Goal: Task Accomplishment & Management: Manage account settings

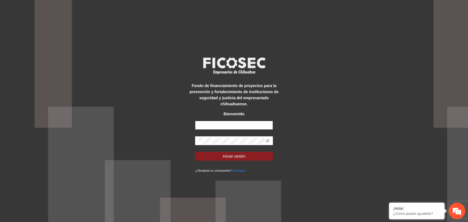
type input "**********"
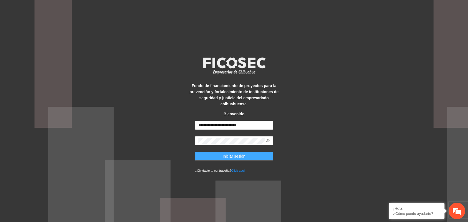
click at [228, 153] on span "Iniciar sesión" at bounding box center [234, 156] width 23 height 6
type input "**********"
click at [232, 154] on span "Iniciar sesión" at bounding box center [234, 156] width 23 height 6
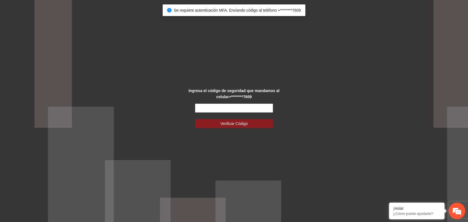
click at [216, 103] on div "Ingresa el código de seguridad que mandamos al celular +********7609 Verificar …" at bounding box center [234, 111] width 98 height 47
click at [214, 107] on input "text" at bounding box center [234, 108] width 78 height 9
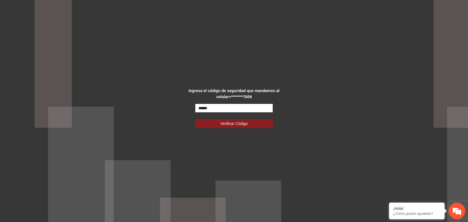
type input "******"
click at [195, 119] on button "Verificar Código" at bounding box center [234, 123] width 78 height 9
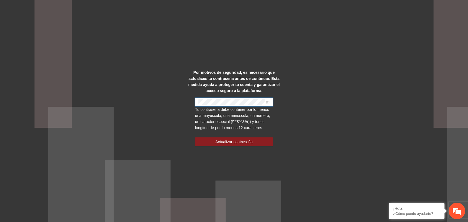
click at [186, 120] on div "Por motivos de seguridad, es necesario que actualices tu contraseña antes de co…" at bounding box center [234, 112] width 98 height 84
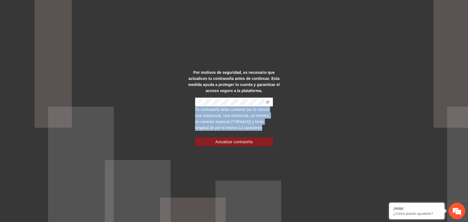
drag, startPoint x: 195, startPoint y: 110, endPoint x: 275, endPoint y: 130, distance: 82.3
click at [275, 130] on div "Por motivos de seguridad, es necesario que actualices tu contraseña antes de co…" at bounding box center [234, 112] width 98 height 84
copy span "Tu contraseña debe contener por lo menos una mayúscula, una minúscula, un númer…"
click at [291, 115] on div "Por motivos de seguridad, es necesario que actualices tu contraseña antes de co…" at bounding box center [234, 111] width 468 height 222
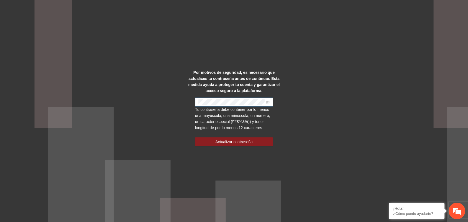
click at [236, 98] on span at bounding box center [234, 102] width 78 height 9
click at [244, 142] on span "Actualizar contraseña" at bounding box center [233, 142] width 37 height 6
click at [238, 143] on span "Actualizar contraseña" at bounding box center [233, 142] width 37 height 6
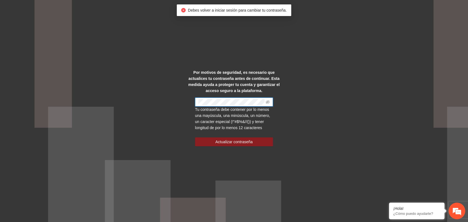
click at [143, 103] on div "Por motivos de seguridad, es necesario que actualices tu contraseña antes de co…" at bounding box center [234, 111] width 468 height 222
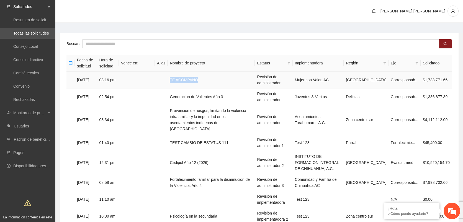
drag, startPoint x: 215, startPoint y: 78, endPoint x: 177, endPoint y: 79, distance: 38.0
click at [177, 79] on td "TE ACOMPAÑO" at bounding box center [211, 80] width 87 height 17
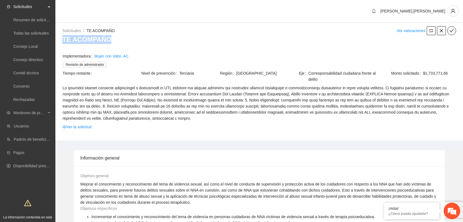
drag, startPoint x: 114, startPoint y: 43, endPoint x: 63, endPoint y: 43, distance: 51.3
click at [63, 43] on h3 "TE ACOMPAÑO" at bounding box center [259, 39] width 394 height 9
copy h3 "TE ACOMPAÑO"
click at [107, 57] on link "Mujer con Valor, AC" at bounding box center [111, 56] width 34 height 6
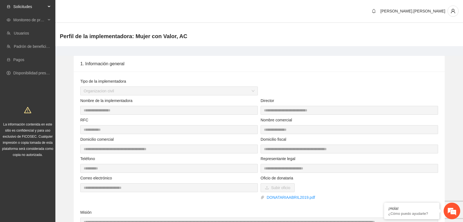
click at [22, 8] on span "Solicitudes" at bounding box center [29, 6] width 33 height 11
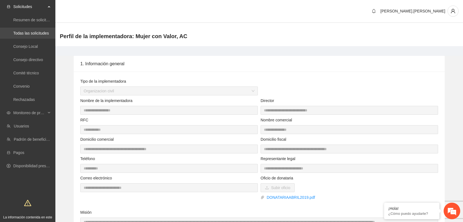
click at [22, 35] on link "Todas las solicitudes" at bounding box center [30, 33] width 35 height 4
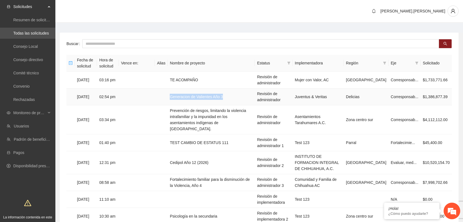
drag, startPoint x: 242, startPoint y: 96, endPoint x: 177, endPoint y: 94, distance: 64.8
click at [177, 94] on td "Generacion de Valientes Año 3" at bounding box center [211, 97] width 87 height 17
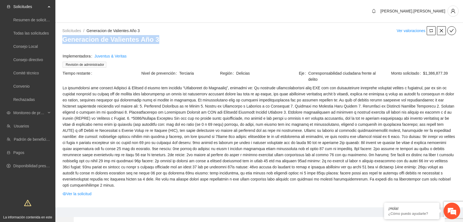
drag, startPoint x: 168, startPoint y: 40, endPoint x: 60, endPoint y: 39, distance: 107.5
click at [60, 39] on div "Solicitudes / Generacion de Valientes Año 3 / Ver valoraciones Generacion de Va…" at bounding box center [259, 116] width 408 height 181
drag, startPoint x: 64, startPoint y: 40, endPoint x: 162, endPoint y: 40, distance: 97.8
click at [162, 40] on h3 "Generacion de Valientes Año 3" at bounding box center [259, 39] width 394 height 9
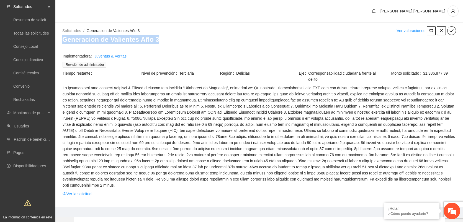
copy h3 "Generacion de Valientes Año 3"
click at [39, 34] on link "Todas las solicitudes" at bounding box center [30, 33] width 35 height 4
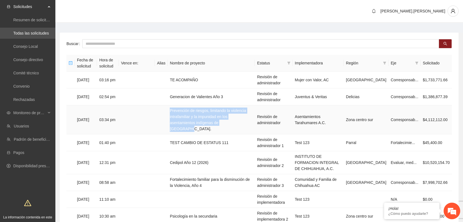
drag, startPoint x: 231, startPoint y: 122, endPoint x: 178, endPoint y: 110, distance: 54.2
click at [178, 110] on td "Prevención de riesgos, limitando la violencia intrafamiliar y la impunidad en l…" at bounding box center [211, 120] width 87 height 29
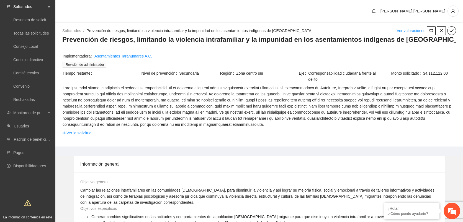
click at [133, 42] on h3 "Prevención de riesgos, limitando la violencia intrafamiliar y la impunidad en l…" at bounding box center [259, 39] width 394 height 9
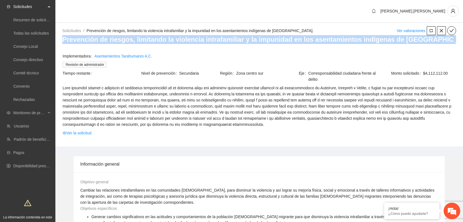
click at [133, 42] on h3 "Prevención de riesgos, limitando la violencia intrafamiliar y la impunidad en l…" at bounding box center [259, 39] width 394 height 9
copy h3 "Prevención de riesgos, limitando la violencia intrafamiliar y la impunidad en l…"
